Goal: Task Accomplishment & Management: Use online tool/utility

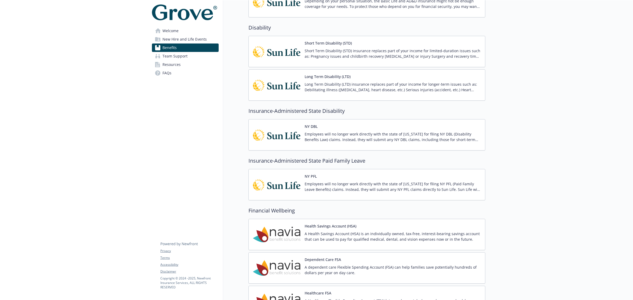
scroll to position [363, 0]
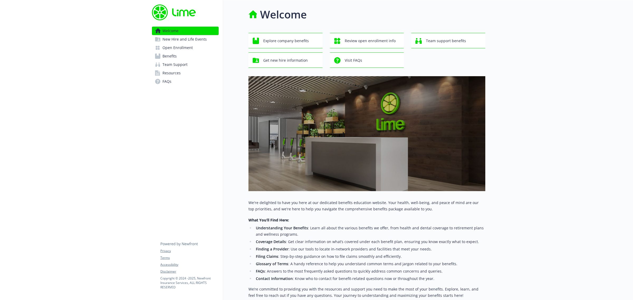
click at [188, 55] on link "Benefits" at bounding box center [185, 56] width 67 height 8
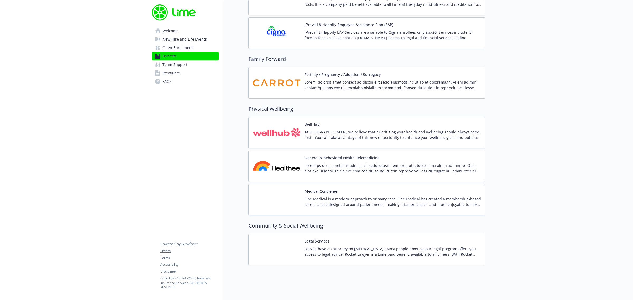
scroll to position [1089, 0]
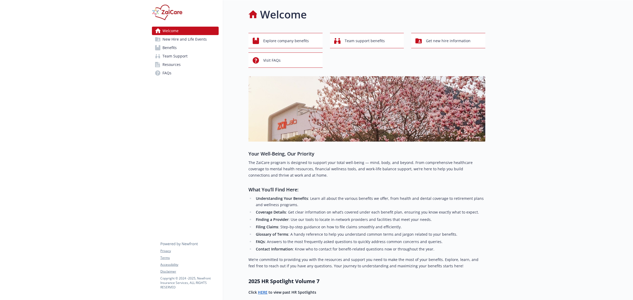
click at [165, 48] on span "Benefits" at bounding box center [170, 48] width 14 height 8
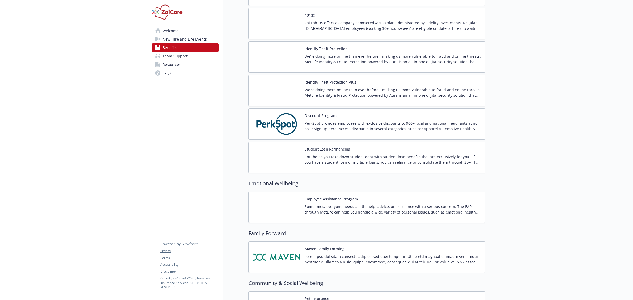
scroll to position [1055, 0]
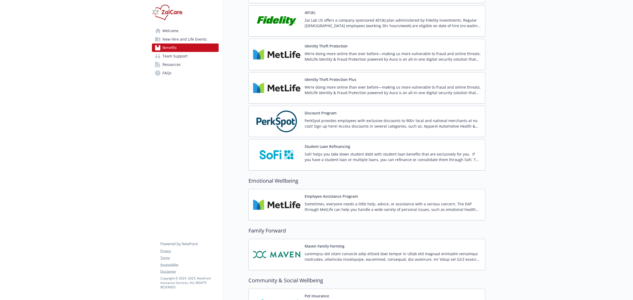
click at [277, 216] on img at bounding box center [276, 205] width 47 height 22
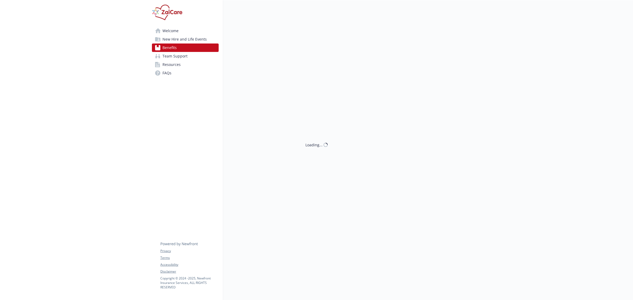
scroll to position [1055, 0]
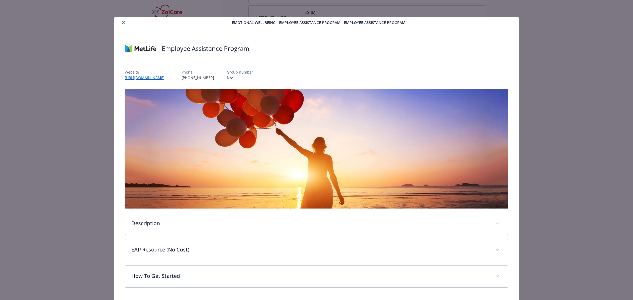
drag, startPoint x: 354, startPoint y: 121, endPoint x: 356, endPoint y: 94, distance: 26.5
click at [354, 121] on img "details for plan Emotional Wellbeing - Employee Assistance Program - Employee A…" at bounding box center [317, 149] width 384 height 120
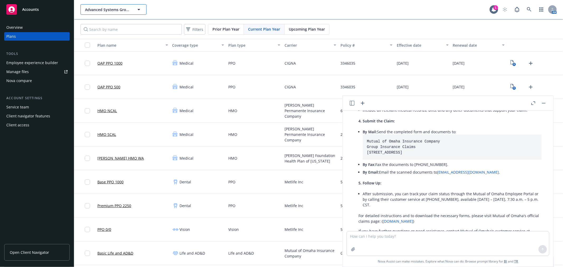
click at [117, 9] on span "Advanced Systems Group, LLC" at bounding box center [108, 10] width 46 height 6
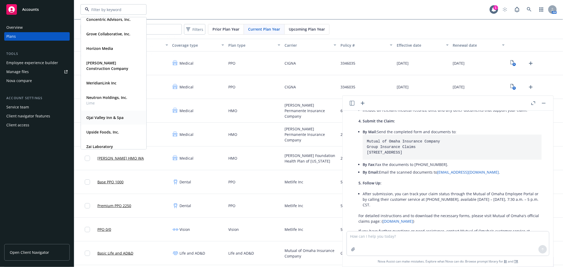
scroll to position [101, 0]
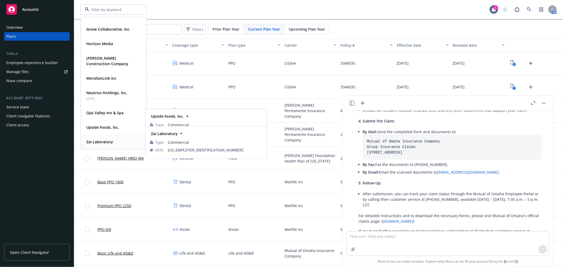
click at [101, 143] on strong "Zai Laboratory" at bounding box center [99, 141] width 27 height 5
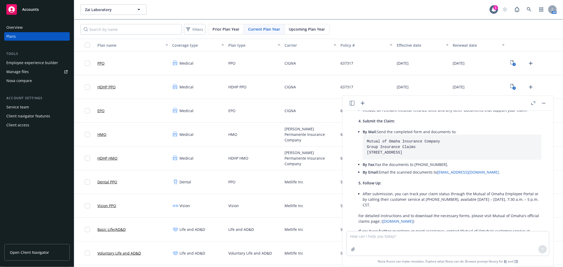
click at [36, 61] on div "Employee experience builder" at bounding box center [32, 63] width 52 height 8
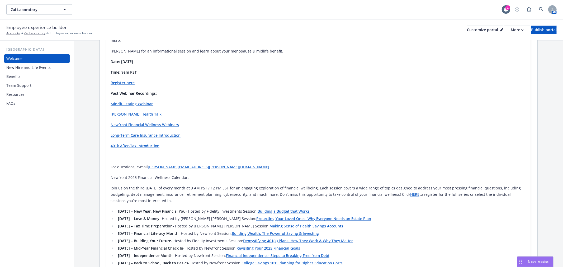
scroll to position [737, 0]
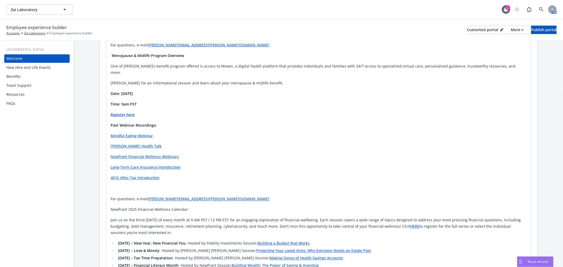
click at [12, 77] on div "Benefits" at bounding box center [13, 76] width 14 height 8
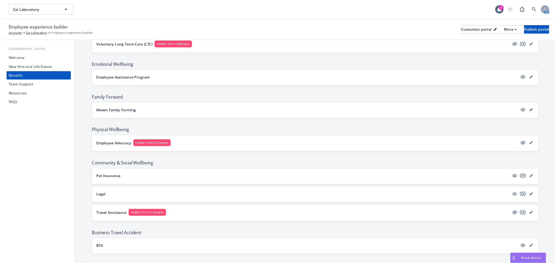
scroll to position [809, 0]
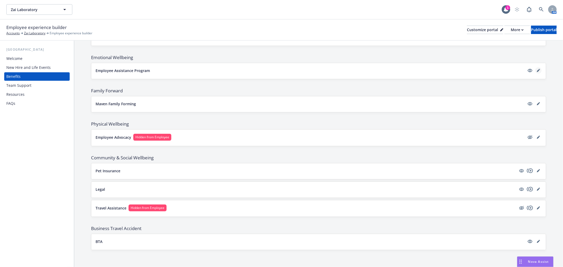
click at [536, 72] on link "editPencil" at bounding box center [538, 70] width 6 height 6
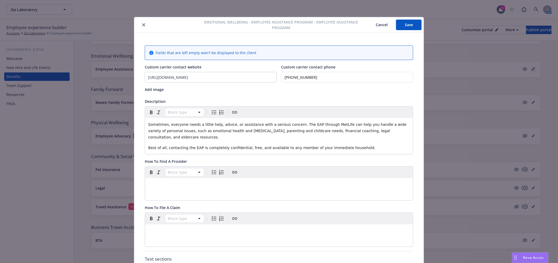
scroll to position [16, 0]
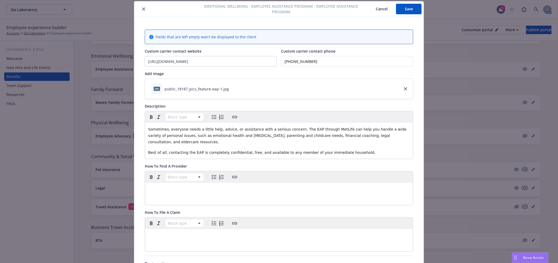
click at [367, 90] on div "jpg public_18187_pics_feature-eap-1.jpg" at bounding box center [279, 89] width 268 height 20
click at [232, 88] on icon "download file" at bounding box center [233, 87] width 3 height 3
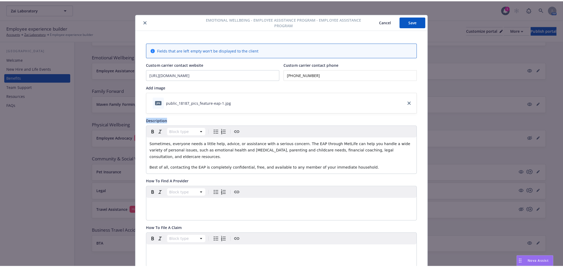
scroll to position [0, 0]
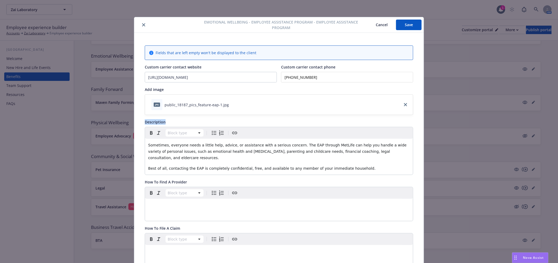
click at [380, 24] on button "Cancel" at bounding box center [382, 25] width 29 height 11
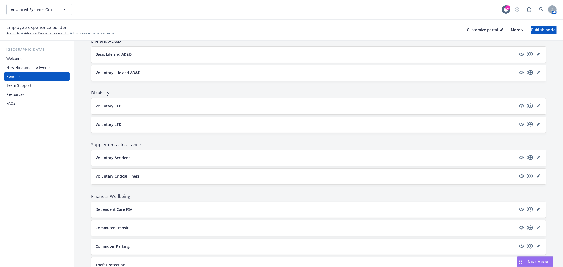
scroll to position [234, 0]
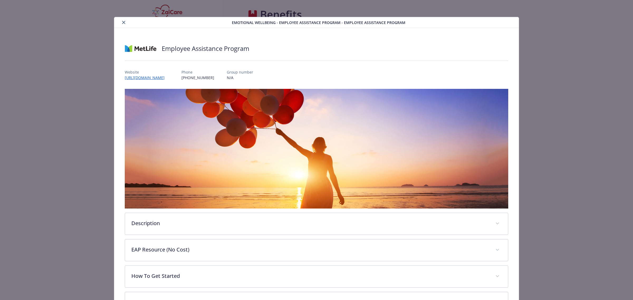
scroll to position [1055, 0]
click at [123, 23] on icon "close" at bounding box center [123, 22] width 3 height 3
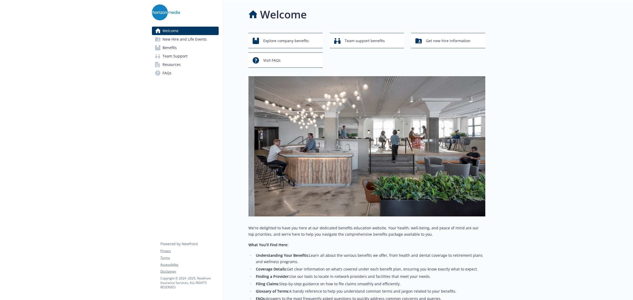
click at [172, 47] on span "Benefits" at bounding box center [170, 48] width 14 height 8
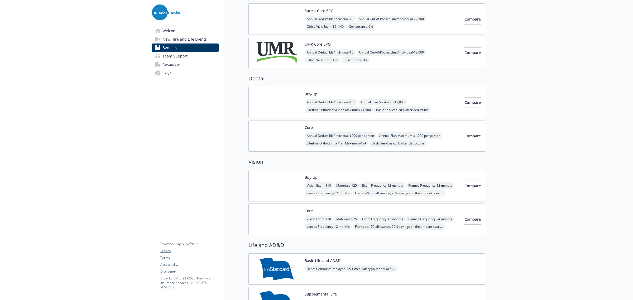
scroll to position [132, 0]
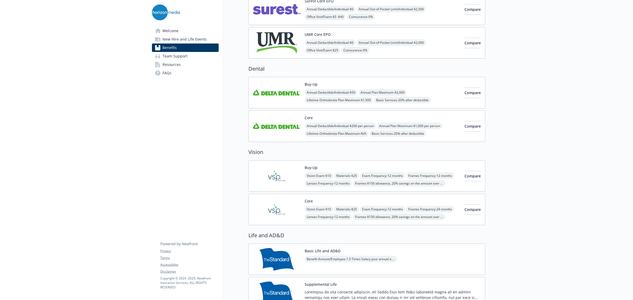
click at [282, 88] on img at bounding box center [276, 93] width 47 height 22
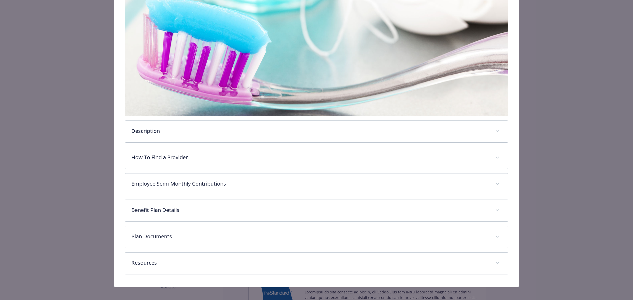
scroll to position [96, 0]
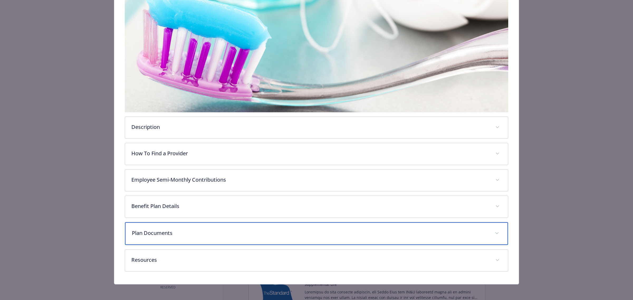
click at [193, 229] on p "Plan Documents" at bounding box center [310, 233] width 357 height 8
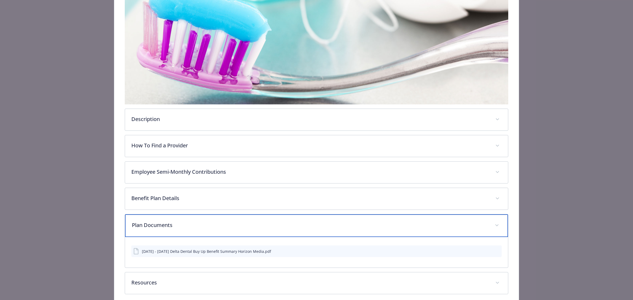
scroll to position [127, 0]
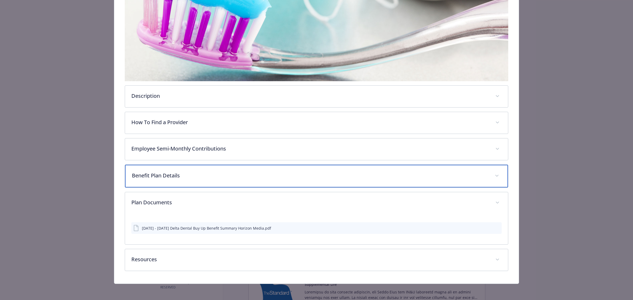
click at [193, 172] on p "Benefit Plan Details" at bounding box center [310, 176] width 357 height 8
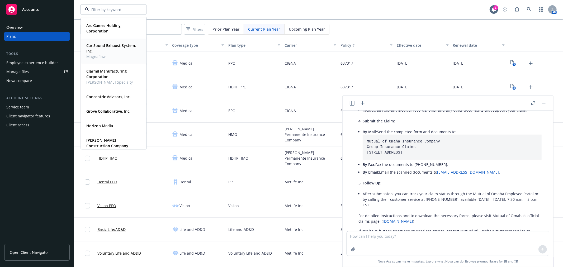
scroll to position [29, 0]
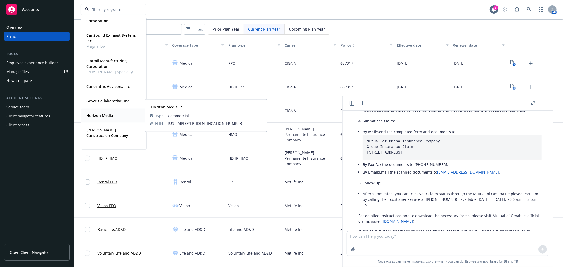
click at [112, 117] on strong "Horizon Media" at bounding box center [99, 115] width 27 height 5
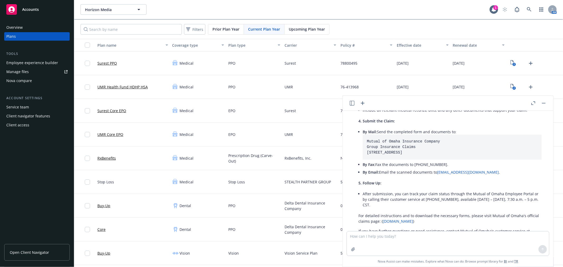
click at [542, 104] on button "button" at bounding box center [543, 103] width 6 height 6
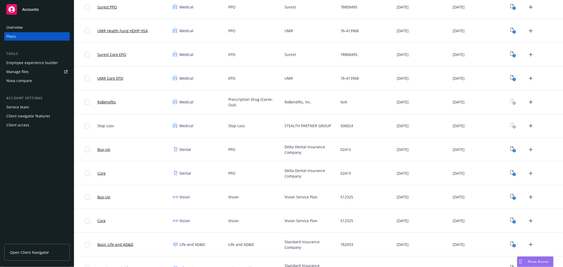
scroll to position [59, 0]
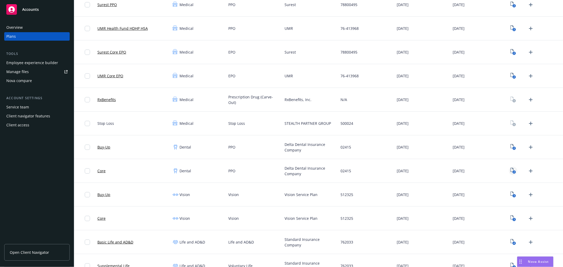
click at [509, 174] on link "2" at bounding box center [513, 171] width 8 height 8
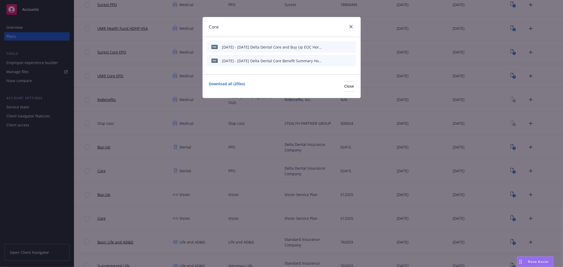
click at [341, 46] on icon "preview file" at bounding box center [342, 47] width 5 height 4
click at [354, 24] on div "Core" at bounding box center [282, 27] width 158 height 20
click at [352, 26] on link "close" at bounding box center [351, 26] width 6 height 6
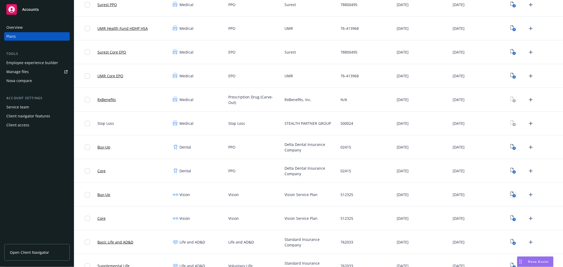
click at [510, 194] on icon "View Plan Documents" at bounding box center [511, 194] width 3 height 4
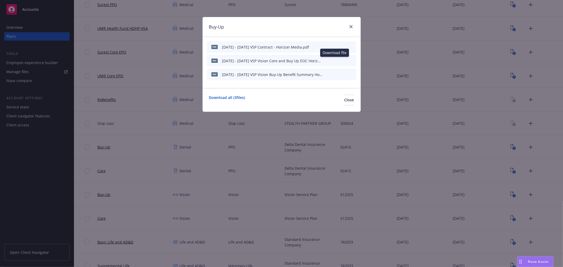
click at [334, 61] on icon "download file" at bounding box center [334, 60] width 4 height 4
click at [335, 46] on icon "download file" at bounding box center [334, 47] width 4 height 4
click at [350, 27] on icon "close" at bounding box center [350, 26] width 3 height 3
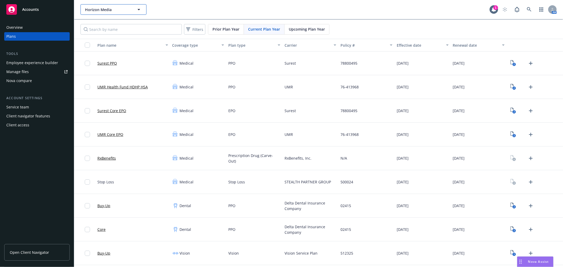
click at [107, 12] on span "Horizon Media" at bounding box center [108, 10] width 46 height 6
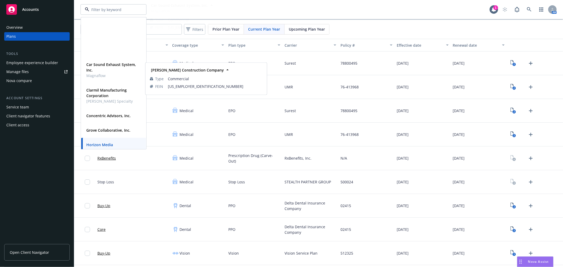
scroll to position [88, 0]
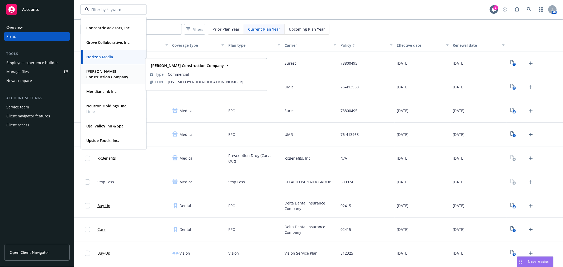
click at [104, 75] on span "Lusardi Construction Company" at bounding box center [112, 74] width 53 height 11
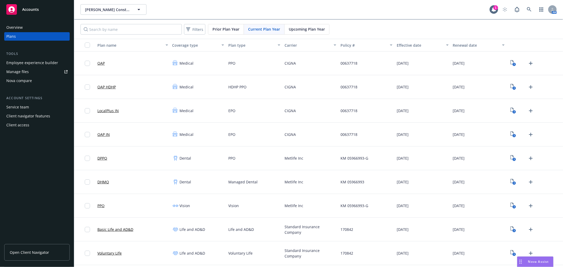
click at [45, 64] on div "Employee experience builder" at bounding box center [32, 63] width 52 height 8
click at [527, 260] on div "Nova Assist" at bounding box center [538, 261] width 29 height 4
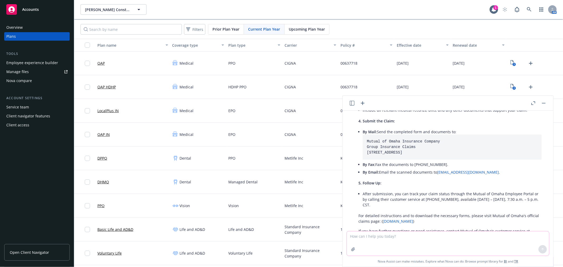
click at [444, 240] on textarea at bounding box center [448, 243] width 202 height 24
paste textarea "Behavioral Virtual Providers Access mental health care from the privacy and com…"
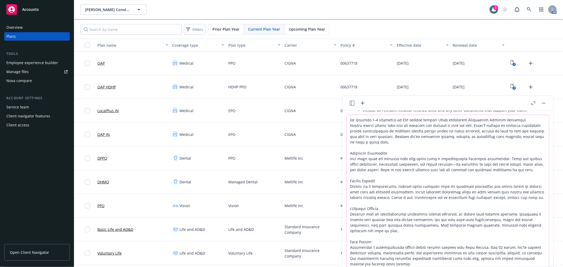
scroll to position [38, 0]
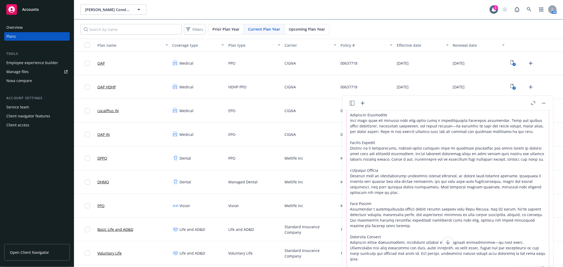
drag, startPoint x: 493, startPoint y: 255, endPoint x: 342, endPoint y: 115, distance: 205.0
click at [342, 115] on div "can you please reformat for an employee benefits pageStarter+ Plan Wellness Coa…" at bounding box center [447, 189] width 211 height 156
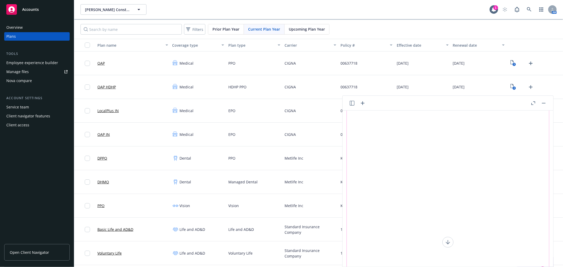
scroll to position [0, 0]
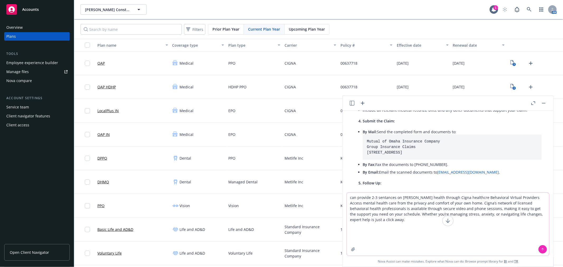
drag, startPoint x: 427, startPoint y: 224, endPoint x: 465, endPoint y: 196, distance: 48.1
click at [465, 196] on textarea "can provide 2-3 sentances on Alma health through Cigna healthcre Behavioral Vir…" at bounding box center [448, 224] width 202 height 63
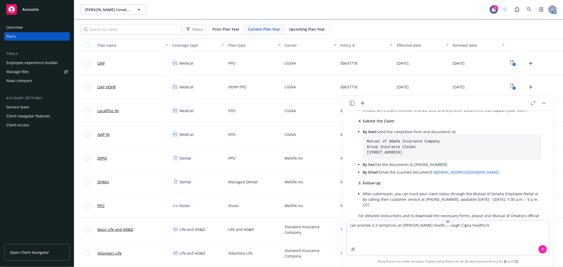
type textarea "can provide 2-3 sentances on Alma health through Cigna healthcre"
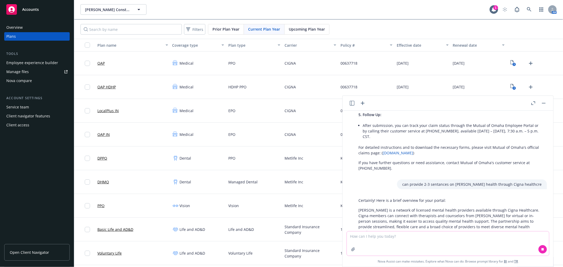
scroll to position [1652, 0]
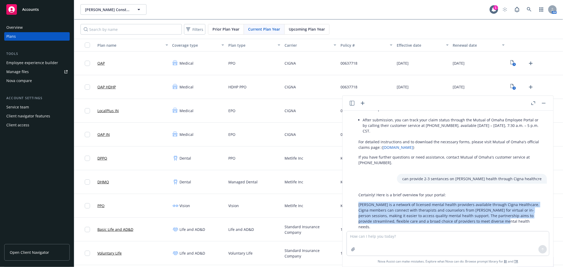
drag, startPoint x: 501, startPoint y: 199, endPoint x: 356, endPoint y: 179, distance: 145.7
click at [356, 190] on div "Certainly! Here is a brief overview for your portal: Alma is a network of licen…" at bounding box center [450, 218] width 194 height 57
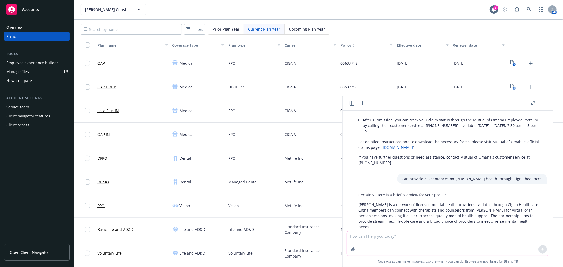
drag, startPoint x: 378, startPoint y: 185, endPoint x: 374, endPoint y: 237, distance: 52.1
click at [374, 237] on textarea at bounding box center [448, 243] width 202 height 24
type textarea "can you put it in the same format as the ones previously"
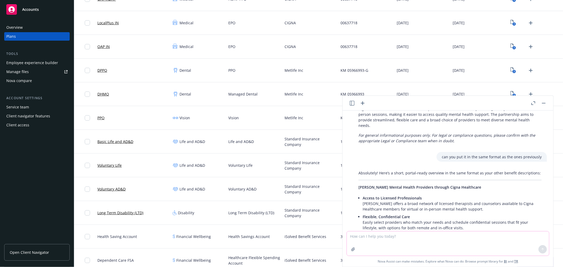
scroll to position [1774, 0]
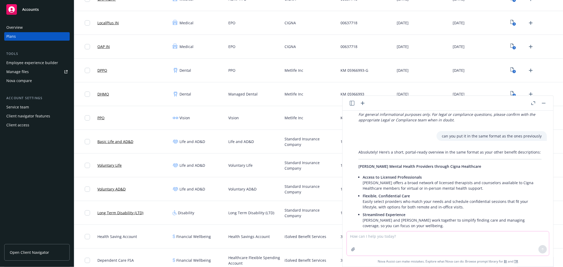
click at [396, 238] on textarea at bounding box center [448, 243] width 202 height 24
click at [404, 236] on textarea at bounding box center [448, 243] width 202 height 24
type textarea "j"
type textarea "just one bullet point"
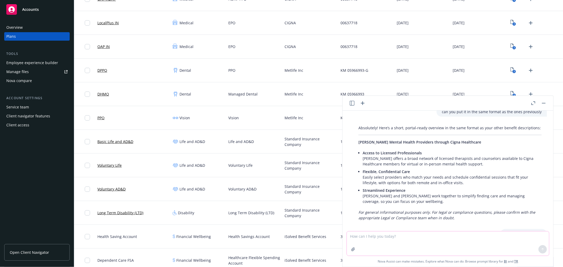
scroll to position [1835, 0]
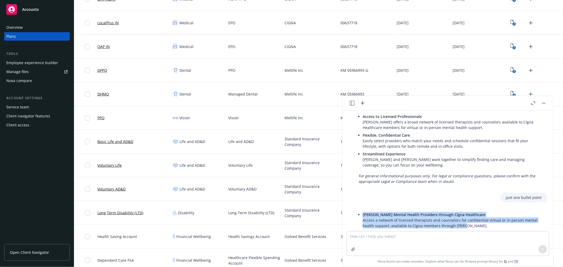
drag, startPoint x: 479, startPoint y: 197, endPoint x: 353, endPoint y: 182, distance: 127.0
click at [353, 209] on div "Alma Mental Health Providers through Cigna Healthcare Access a network of licen…" at bounding box center [450, 228] width 194 height 38
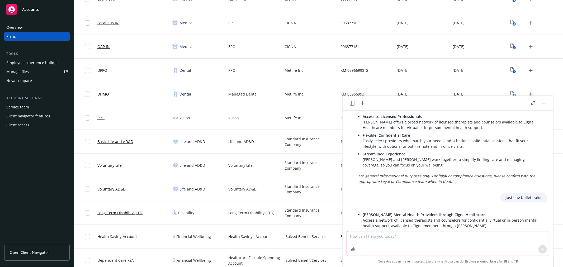
click at [443, 238] on textarea at bounding box center [448, 243] width 202 height 24
click at [405, 238] on textarea at bounding box center [448, 243] width 202 height 24
type textarea "2"
type textarea "Can you include 2-3 sentanes"
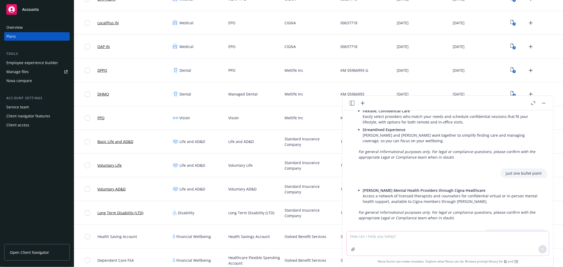
scroll to position [1916, 0]
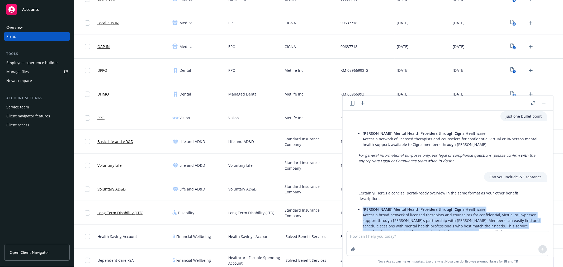
drag, startPoint x: 453, startPoint y: 196, endPoint x: 363, endPoint y: 175, distance: 92.4
click at [363, 206] on li "Alma Mental Health Providers through Cigna Healthcare Access a broad network of…" at bounding box center [452, 221] width 179 height 30
copy li "Alma Mental Health Providers through Cigna Healthcare Access a broad network of…"
click at [355, 249] on icon "button" at bounding box center [353, 249] width 4 height 4
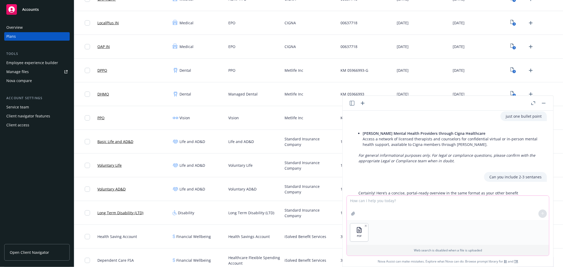
click at [366, 201] on textarea at bounding box center [448, 208] width 202 height 24
type textarea "Can you make a few bullet points with information on the EAP plan to use for th…"
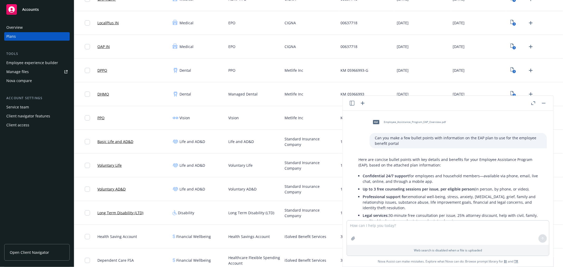
scroll to position [2107, 0]
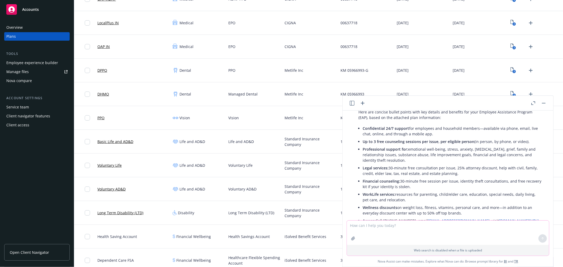
click at [370, 231] on textarea at bounding box center [448, 233] width 202 height 24
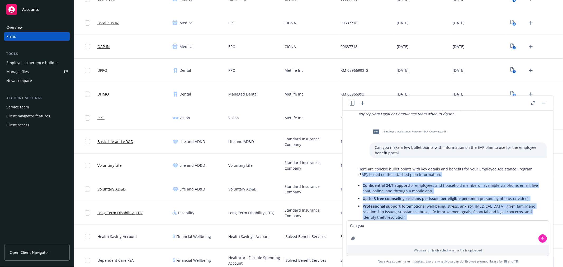
scroll to position [2049, 0]
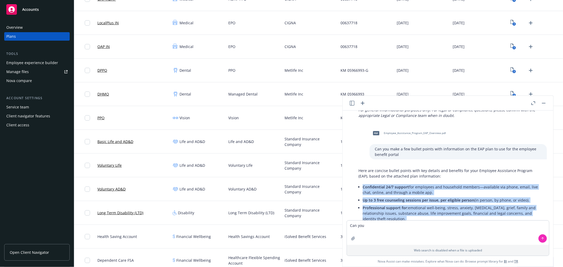
drag, startPoint x: 475, startPoint y: 193, endPoint x: 352, endPoint y: 154, distance: 128.4
click at [352, 166] on div "Here are concise bullet points with key details and benefits for your Employee …" at bounding box center [450, 233] width 202 height 135
copy ul "Confidential 24/7 support for employees and household members—available via pho…"
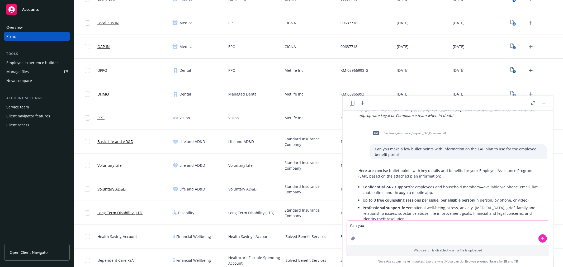
click at [375, 228] on textarea "Can you" at bounding box center [448, 233] width 202 height 24
paste textarea "MDLIVE allows users to talk to a therapist or psychiatrist via video only (for …"
type textarea "Can you add this information in a bullet point for the website too MDLIVE allow…"
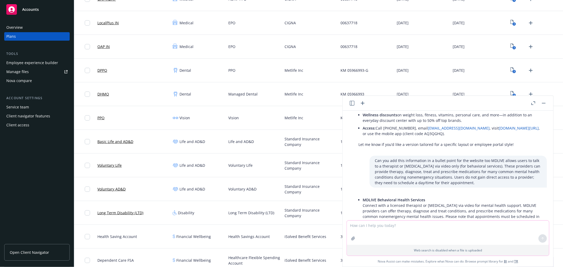
scroll to position [2201, 0]
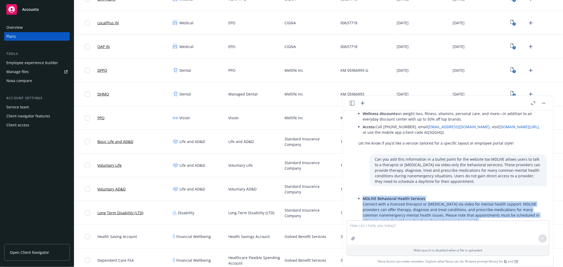
drag, startPoint x: 486, startPoint y: 187, endPoint x: 363, endPoint y: 167, distance: 124.8
click at [363, 195] on li "MDLIVE Behavioral Health Services Connect with a licensed therapist or psychiat…" at bounding box center [452, 210] width 179 height 30
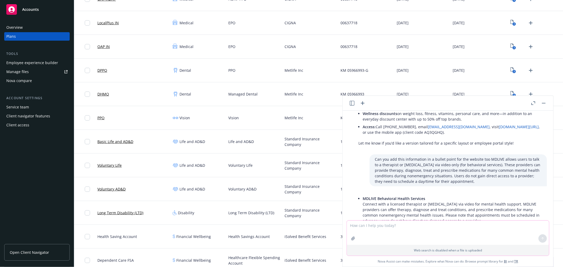
click at [377, 228] on textarea at bounding box center [448, 233] width 202 height 24
type textarea "can you add general MD Live info too"
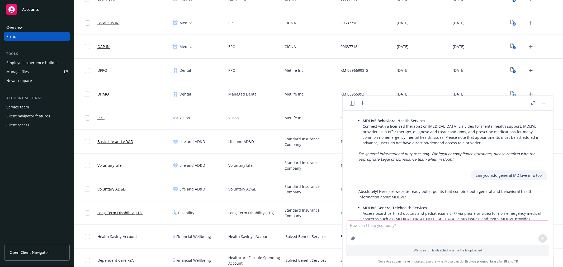
scroll to position [2318, 0]
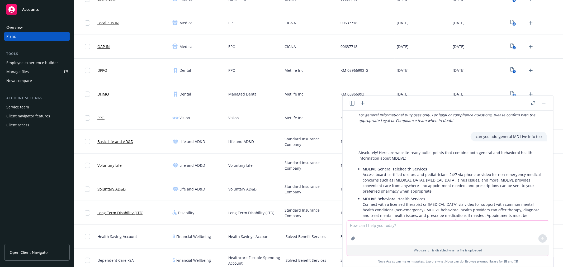
click at [378, 227] on textarea at bounding box center [448, 233] width 202 height 24
type textarea "can you provide a quick 2-3 sentance overview to add in front of all of the Cig…"
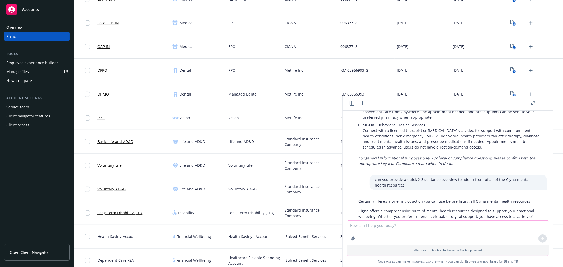
scroll to position [2397, 0]
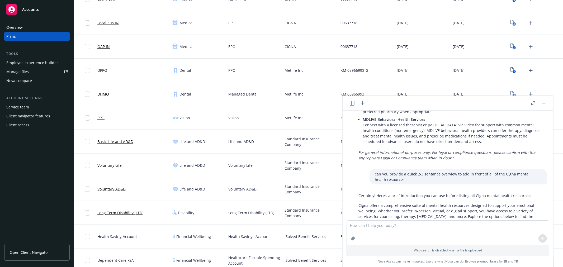
drag, startPoint x: 362, startPoint y: 169, endPoint x: 429, endPoint y: 187, distance: 69.4
click at [429, 203] on p "Cigna offers a comprehensive suite of mental health resources designed to suppo…" at bounding box center [449, 214] width 183 height 22
drag, startPoint x: 430, startPoint y: 179, endPoint x: 363, endPoint y: 168, distance: 67.9
click at [363, 191] on div "Certainly! Here’s a brief introduction you can use before listing all Cigna men…" at bounding box center [450, 216] width 194 height 51
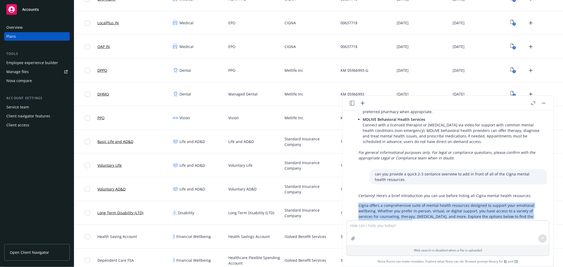
drag, startPoint x: 359, startPoint y: 169, endPoint x: 446, endPoint y: 194, distance: 90.9
click at [446, 194] on div "Certainly! Here’s a brief introduction you can use before listing all Cigna men…" at bounding box center [450, 216] width 194 height 51
click at [441, 203] on p "Cigna offers a comprehensive suite of mental health resources designed to suppo…" at bounding box center [449, 214] width 183 height 22
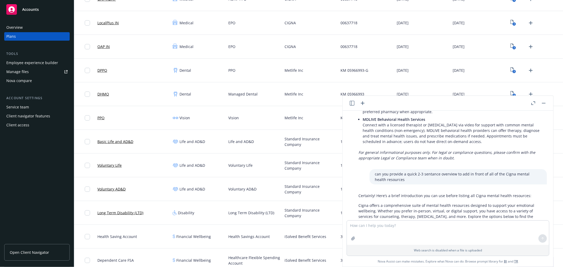
drag, startPoint x: 418, startPoint y: 188, endPoint x: 356, endPoint y: 170, distance: 64.7
click at [356, 191] on div "Certainly! Here’s a brief introduction you can use before listing all Cigna men…" at bounding box center [450, 216] width 194 height 51
copy p "Cigna offers a comprehensive suite of mental health resources designed to suppo…"
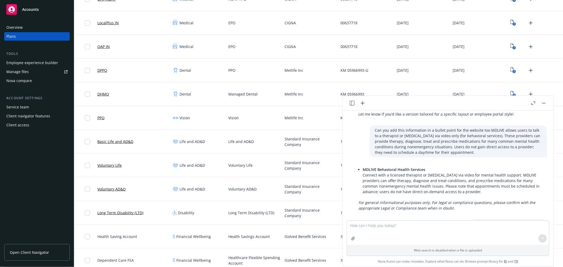
scroll to position [2222, 0]
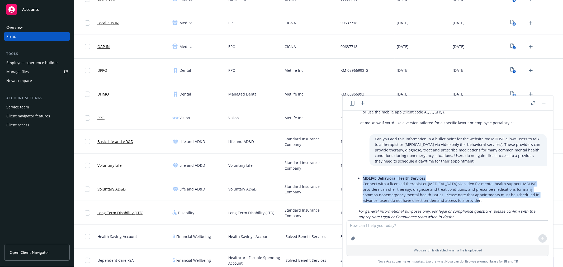
drag, startPoint x: 483, startPoint y: 165, endPoint x: 359, endPoint y: 146, distance: 125.8
click at [363, 174] on li "MDLIVE Behavioral Health Services Connect with a licensed therapist or psychiat…" at bounding box center [452, 189] width 179 height 30
copy li "MDLIVE Behavioral Health Services Connect with a licensed therapist or psychiat…"
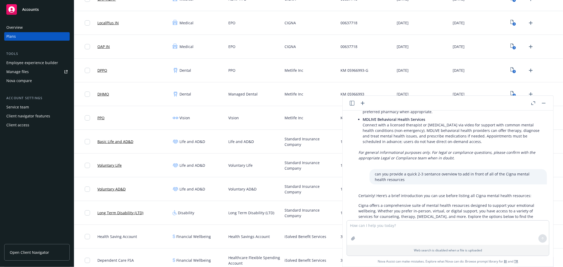
scroll to position [0, 0]
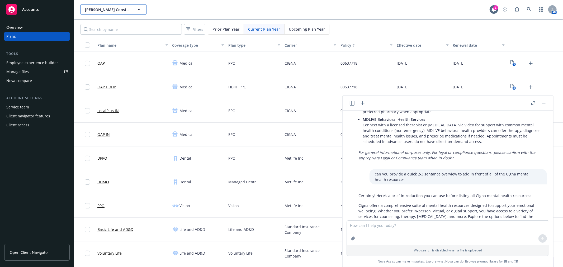
click at [102, 7] on span "Lusardi Construction Company" at bounding box center [108, 10] width 46 height 6
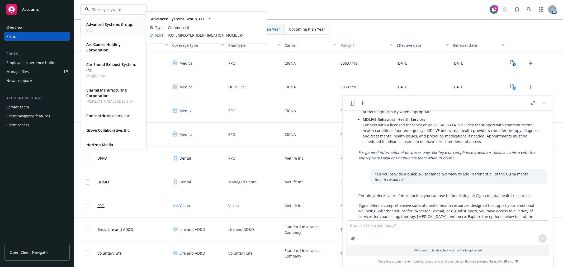
click at [109, 30] on span "Advanced Systems Group, LLC" at bounding box center [112, 27] width 53 height 11
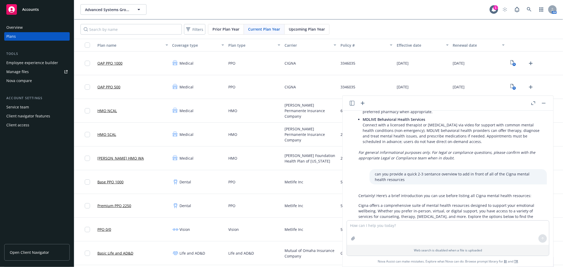
click at [545, 102] on button "button" at bounding box center [543, 103] width 6 height 6
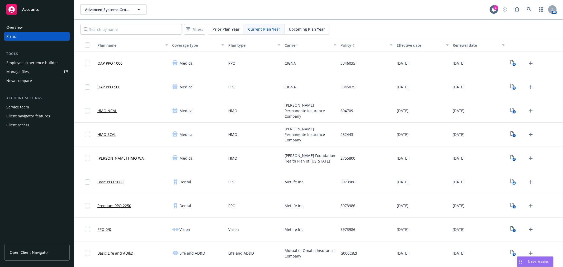
click at [54, 63] on div "Employee experience builder" at bounding box center [32, 63] width 52 height 8
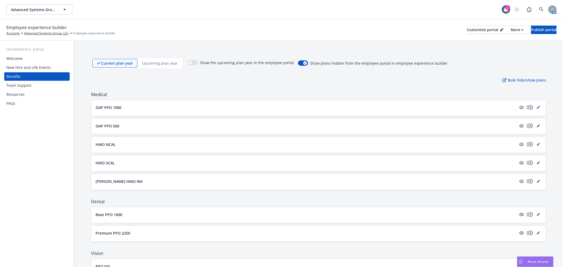
scroll to position [117, 0]
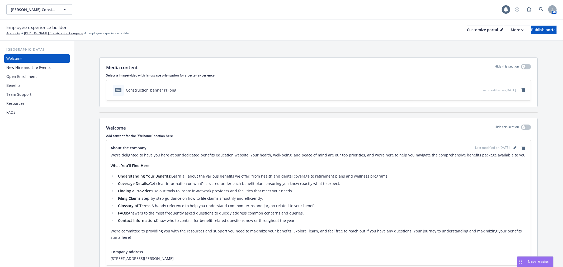
click at [26, 85] on div "Benefits" at bounding box center [36, 85] width 61 height 8
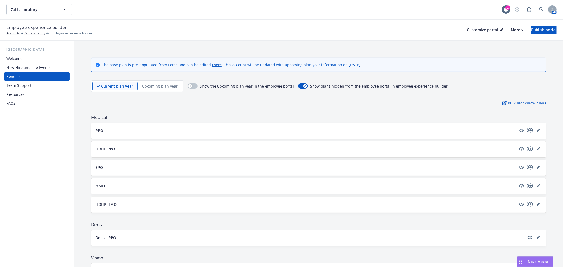
scroll to position [809, 0]
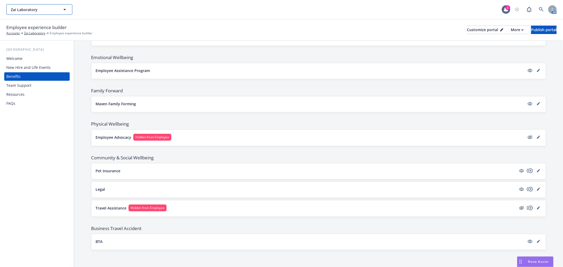
click at [46, 11] on span "Zai Laboratory" at bounding box center [34, 10] width 46 height 6
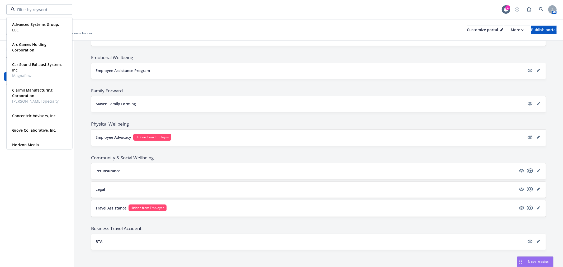
click at [519, 260] on rect "Drag to move" at bounding box center [519, 260] width 1 height 1
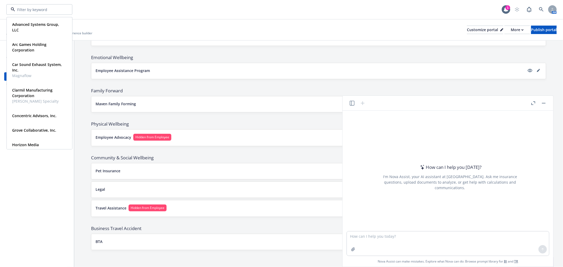
click at [353, 104] on icon "button" at bounding box center [352, 103] width 5 height 5
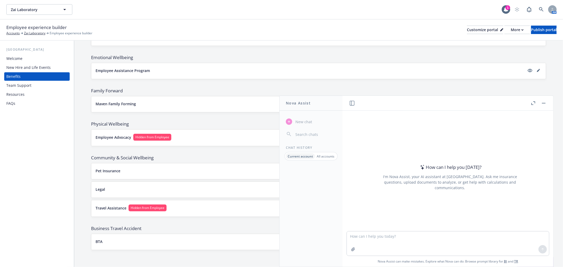
click at [326, 156] on p "All accounts" at bounding box center [326, 156] width 18 height 4
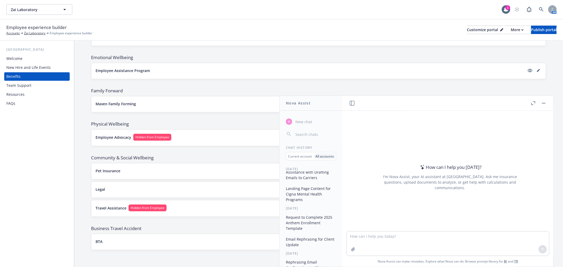
scroll to position [88, 0]
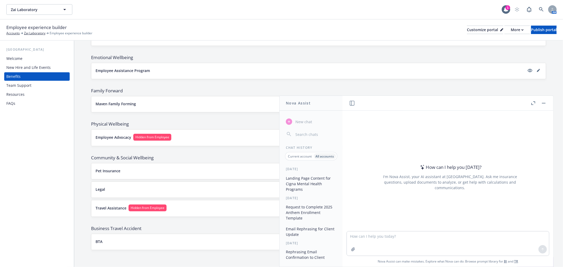
click at [305, 183] on button "Landing Page Content for Cigna Mental Health Programs" at bounding box center [311, 184] width 55 height 20
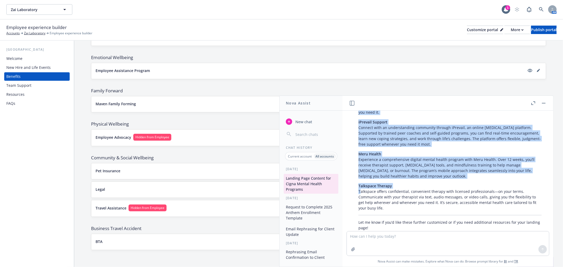
scroll to position [301, 0]
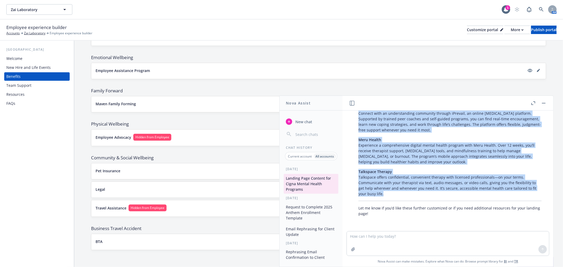
drag, startPoint x: 359, startPoint y: 187, endPoint x: 384, endPoint y: 199, distance: 27.5
click at [384, 199] on div "Certainly! Here is expanded, user-friendly verbiage for each Cigna program that…" at bounding box center [450, 102] width 194 height 231
copy div "Behavioral Virtual Providers Access mental health care from the privacy and com…"
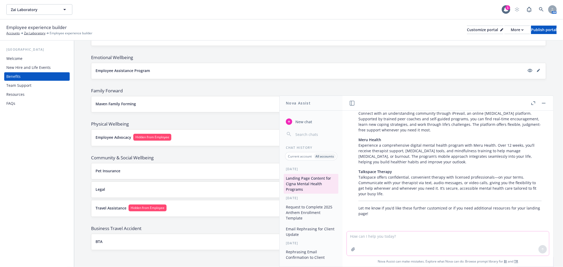
click at [366, 243] on textarea at bounding box center [448, 243] width 202 height 24
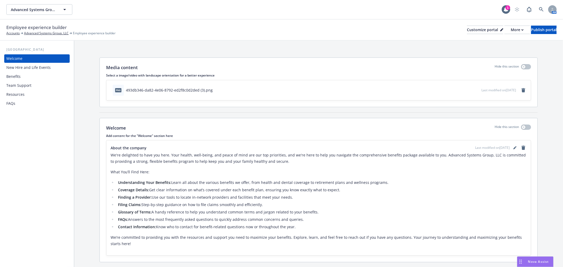
click at [15, 96] on div "Resources" at bounding box center [15, 94] width 18 height 8
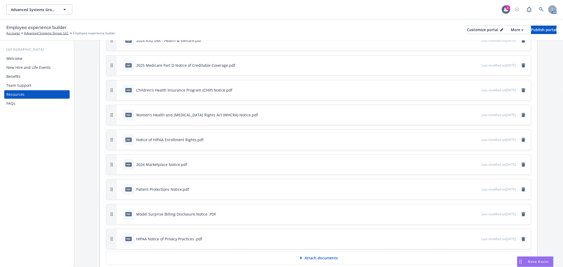
scroll to position [234, 0]
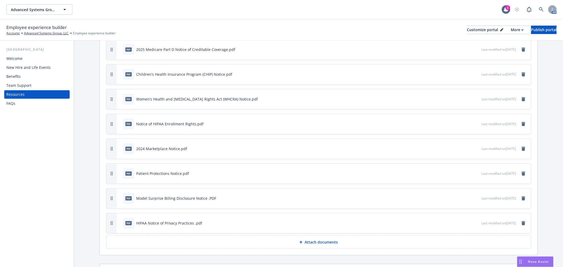
click at [25, 103] on div "FAQs" at bounding box center [36, 103] width 61 height 8
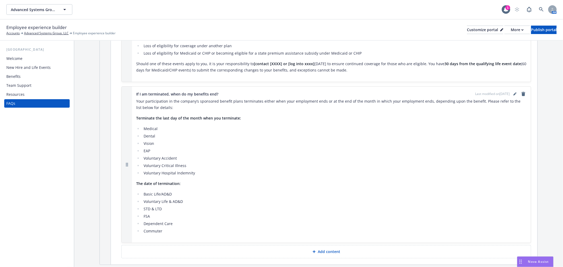
scroll to position [146, 0]
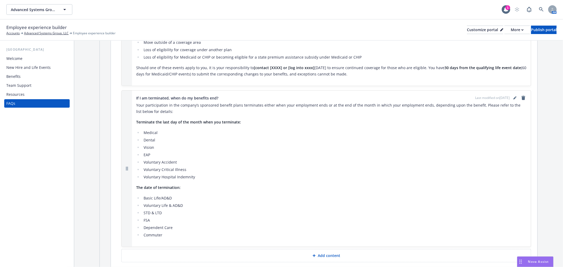
click at [31, 96] on div "Resources" at bounding box center [36, 94] width 61 height 8
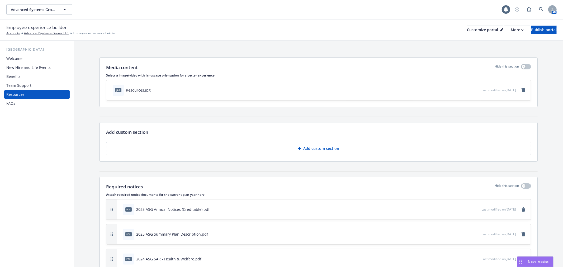
click at [20, 84] on div "Team Support" at bounding box center [18, 85] width 25 height 8
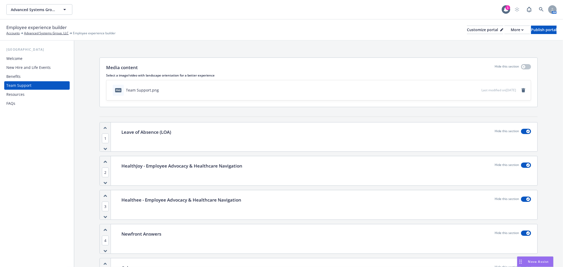
click at [25, 71] on div "New Hire and Life Events" at bounding box center [28, 67] width 44 height 8
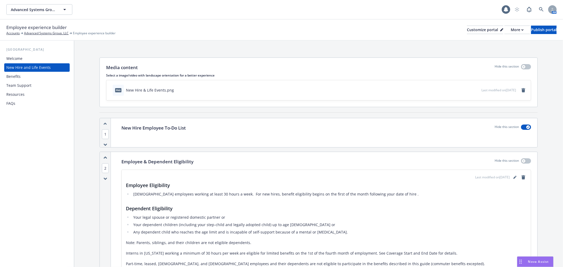
click at [25, 75] on div "Benefits" at bounding box center [36, 76] width 61 height 8
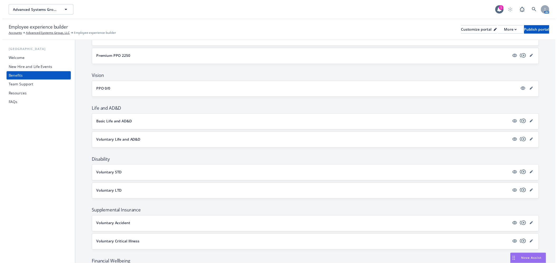
scroll to position [205, 0]
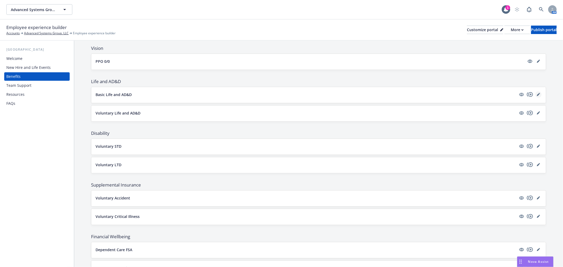
click at [539, 93] on icon "editPencil" at bounding box center [539, 93] width 1 height 1
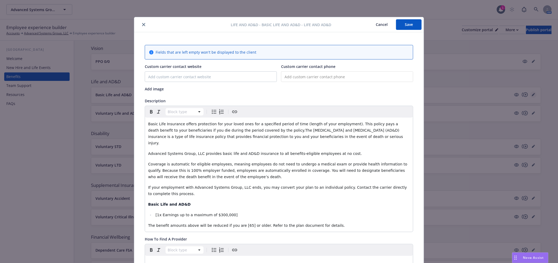
scroll to position [9, 0]
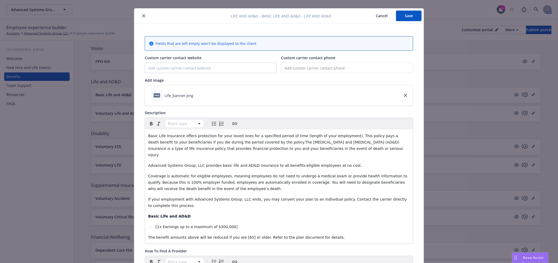
drag, startPoint x: 230, startPoint y: 220, endPoint x: 213, endPoint y: 220, distance: 16.6
click at [225, 223] on li "[1x Earnings up to a maximum of $300,000]" at bounding box center [282, 226] width 256 height 6
click at [154, 223] on li "[1x Earnings up to a maximum of $300,000]" at bounding box center [282, 226] width 256 height 6
drag, startPoint x: 152, startPoint y: 221, endPoint x: 248, endPoint y: 221, distance: 95.8
click at [248, 223] on li "[1x Earnings up to a maximum of $300,000]" at bounding box center [282, 226] width 256 height 6
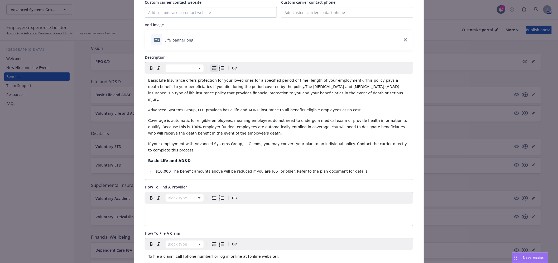
scroll to position [67, 0]
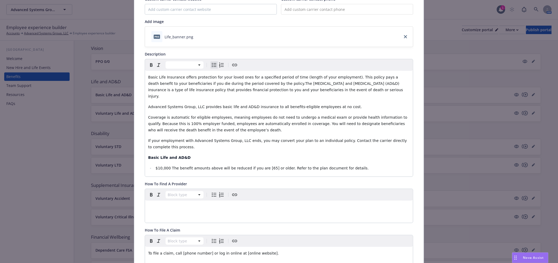
click at [369, 165] on li "$10,000 The benefit amounts above will be reduced if you are [65] or older. Ref…" at bounding box center [282, 168] width 256 height 6
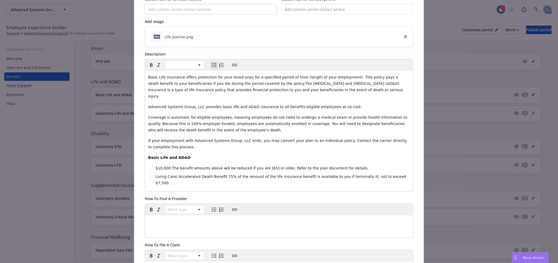
click at [216, 174] on span "Living Care/ Accelerated Death Benefit 75% of the amount of the life insurance …" at bounding box center [282, 179] width 252 height 11
click at [261, 166] on span "$10,000 The benefit amounts above will be reduced if you are [65] or older. Ref…" at bounding box center [262, 168] width 213 height 4
click at [256, 166] on span "$10,000 The benefit amounts above will be reduced if you are [65 or older. Refe…" at bounding box center [262, 168] width 212 height 4
click at [212, 104] on span "Advanced Systems Group, LLC provides basic life and AD&D insurance to all benef…" at bounding box center [255, 106] width 214 height 4
click at [220, 104] on span "Advanced Systems Group, LLC provides Basic life and AD&D insurance to all benef…" at bounding box center [255, 106] width 214 height 4
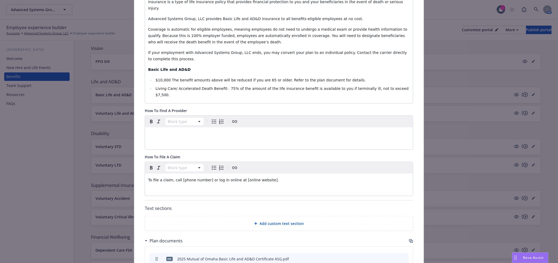
scroll to position [273, 0]
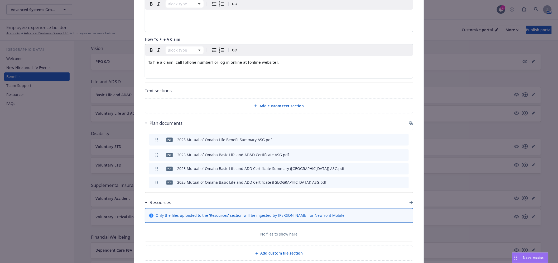
drag, startPoint x: 154, startPoint y: 169, endPoint x: 155, endPoint y: 131, distance: 38.0
click at [156, 135] on div "pdf 2025 Mutual of Omaha Life Benefit Summary ASG.pdf pdf 2025 Mutual of Omaha …" at bounding box center [279, 160] width 268 height 63
click at [156, 180] on icon "button" at bounding box center [157, 182] width 2 height 4
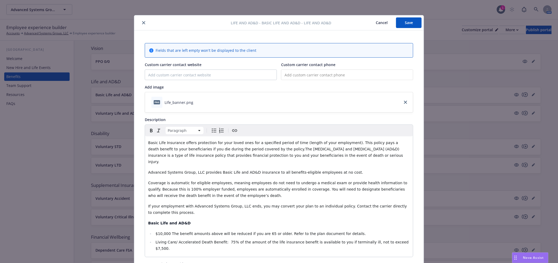
scroll to position [0, 0]
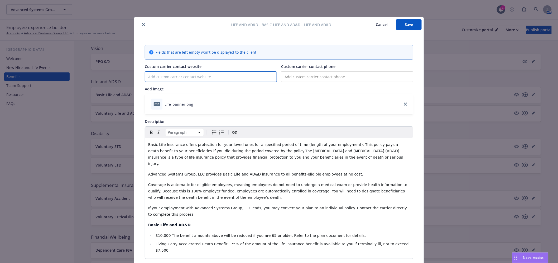
click at [227, 77] on input "Custom carrier contact website" at bounding box center [211, 77] width 132 height 10
paste input "[URL][DOMAIN_NAME]"
type input "[URL][DOMAIN_NAME]"
click at [404, 25] on button "Save" at bounding box center [409, 24] width 26 height 11
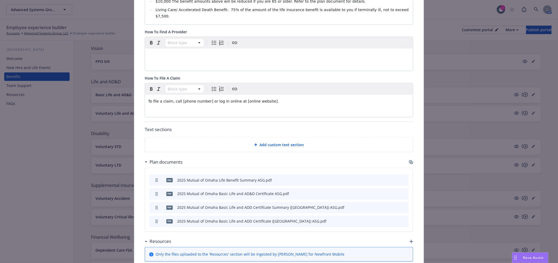
scroll to position [234, 0]
click at [393, 191] on icon "preview file" at bounding box center [395, 193] width 5 height 4
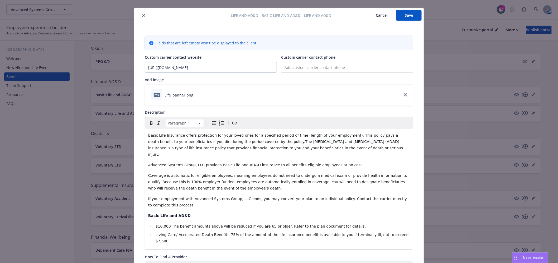
scroll to position [0, 0]
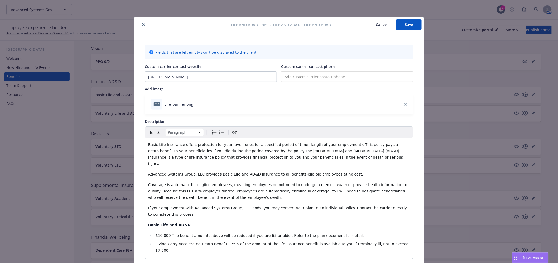
click at [301, 77] on input "tel" at bounding box center [347, 76] width 132 height 11
paste input "[PHONE_NUMBER]"
type input "[PHONE_NUMBER]"
click at [412, 21] on button "Save" at bounding box center [409, 24] width 26 height 11
click at [412, 25] on button "Save" at bounding box center [409, 24] width 26 height 11
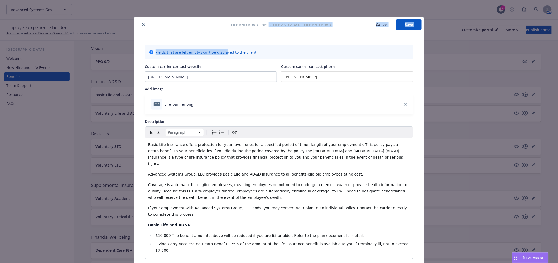
drag, startPoint x: 223, startPoint y: 36, endPoint x: 222, endPoint y: 38, distance: 2.9
click at [354, 22] on div "Cancel Save" at bounding box center [377, 24] width 90 height 11
click at [402, 24] on button "Save" at bounding box center [409, 24] width 26 height 11
drag, startPoint x: 434, startPoint y: 82, endPoint x: 434, endPoint y: 76, distance: 6.3
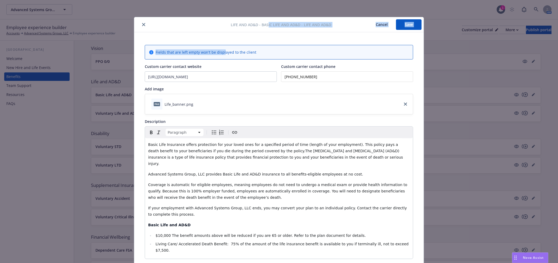
click at [434, 82] on div "Life and AD&D - Basic Life and AD&D - Life and AD&D Cancel Save Fields that are…" at bounding box center [279, 131] width 558 height 263
